Goal: Information Seeking & Learning: Learn about a topic

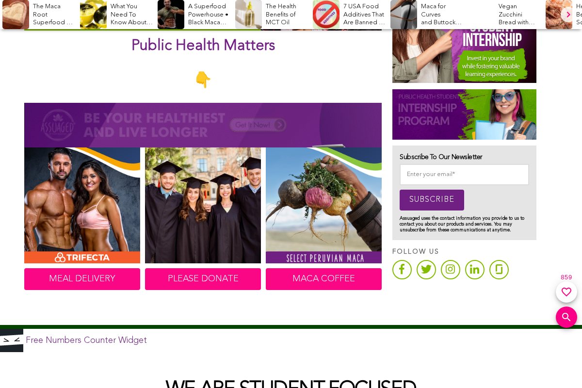
scroll to position [437, 0]
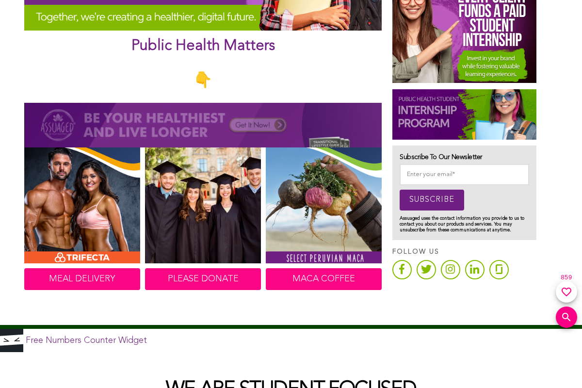
scroll to position [437, 0]
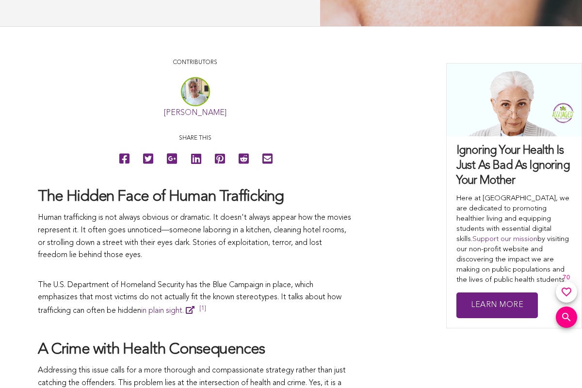
scroll to position [437, 0]
